Goal: Task Accomplishment & Management: Manage account settings

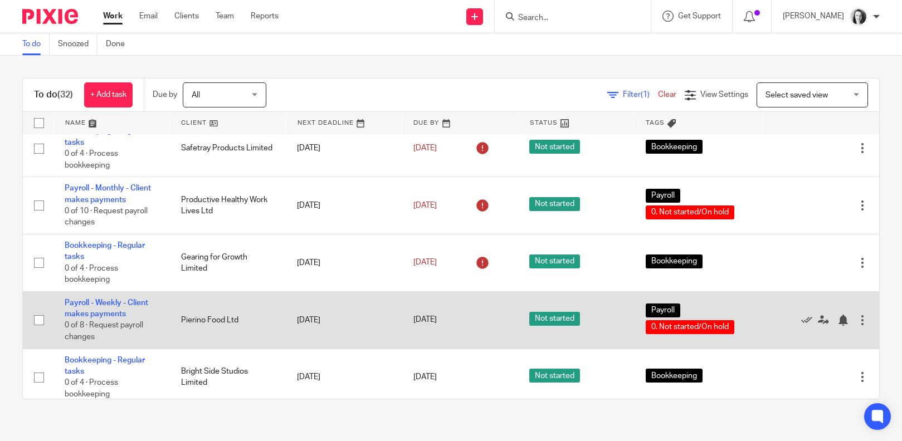
scroll to position [258, 0]
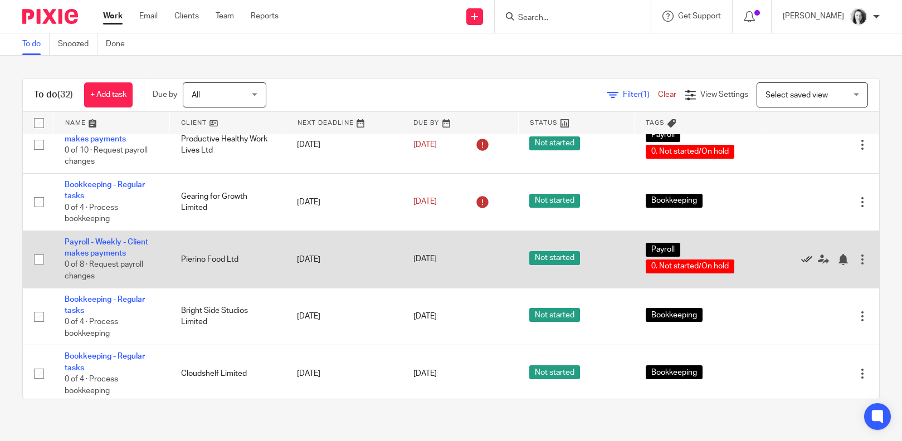
click at [801, 265] on icon at bounding box center [806, 259] width 11 height 11
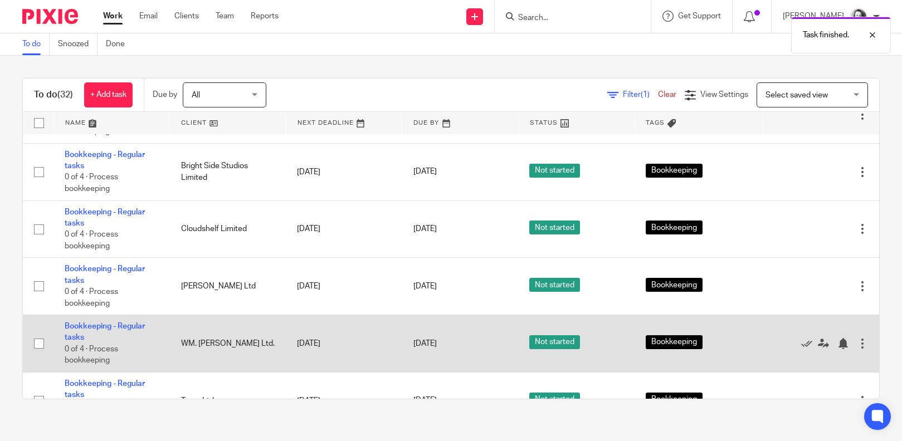
scroll to position [361, 0]
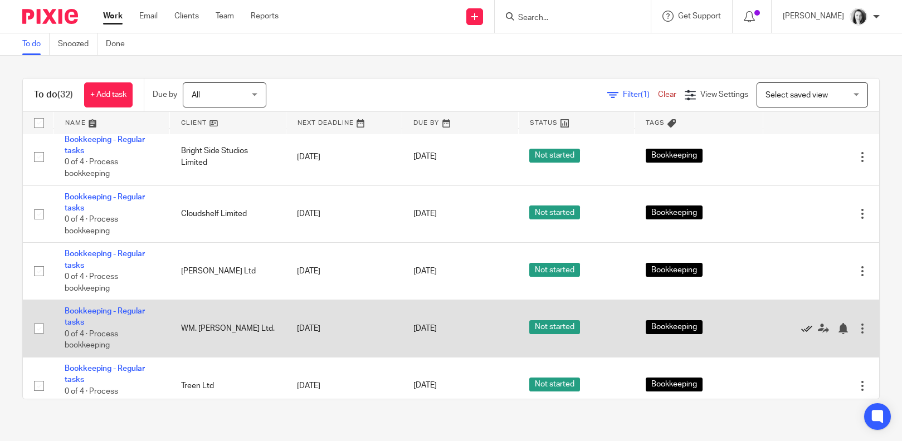
click at [801, 334] on icon at bounding box center [806, 328] width 11 height 11
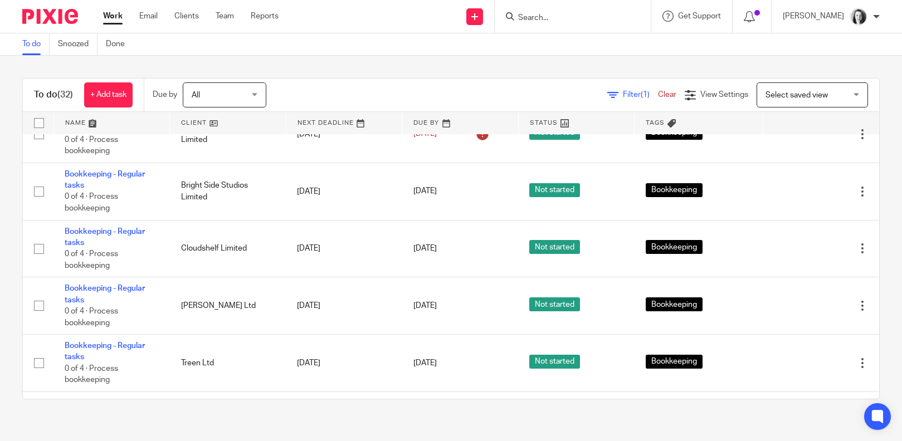
scroll to position [154, 0]
